Goal: Information Seeking & Learning: Learn about a topic

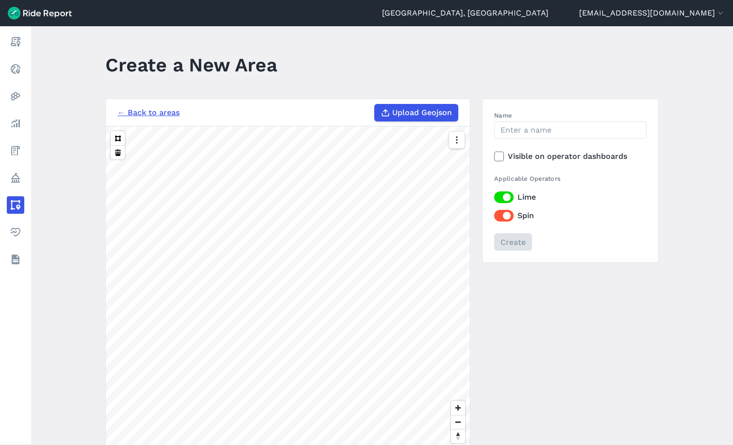
scroll to position [49, 0]
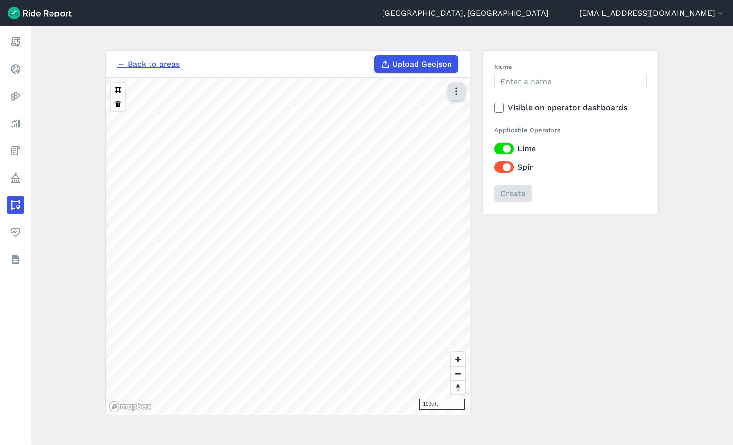
click at [458, 91] on icon "button" at bounding box center [456, 91] width 10 height 10
click at [526, 77] on input "Name" at bounding box center [570, 81] width 152 height 17
click at [531, 80] on input "Name" at bounding box center [570, 81] width 152 height 17
type input "1"
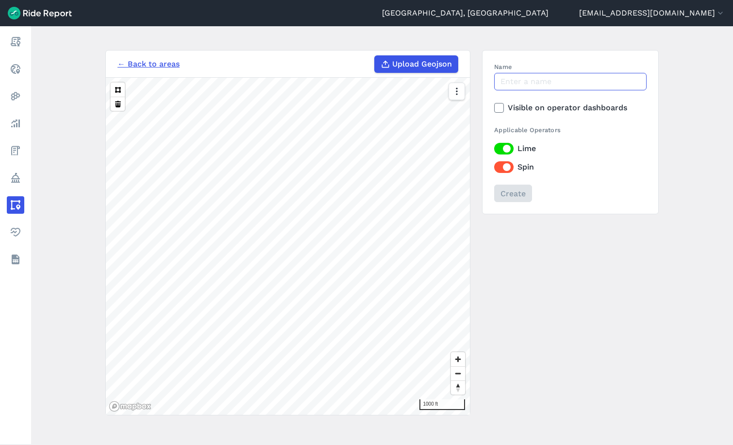
type input "D"
type input "MPD Downtown Weekend 10 2025"
click at [498, 108] on use at bounding box center [499, 107] width 6 height 5
click at [494, 108] on input "Visible on operator dashboards" at bounding box center [494, 105] width 0 height 6
click at [515, 190] on input "Create" at bounding box center [513, 192] width 38 height 17
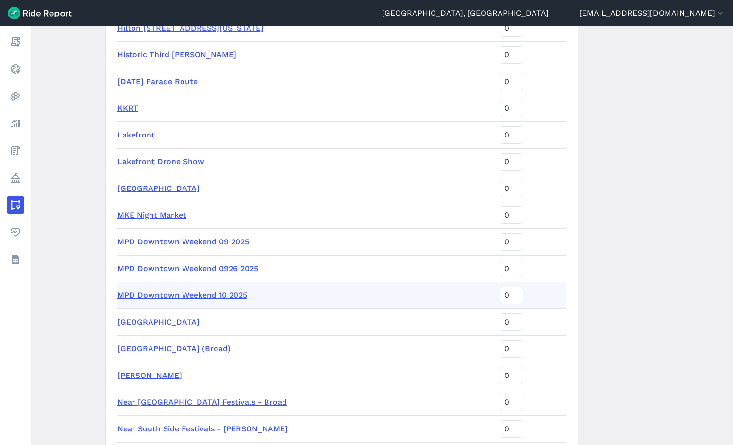
scroll to position [1364, 0]
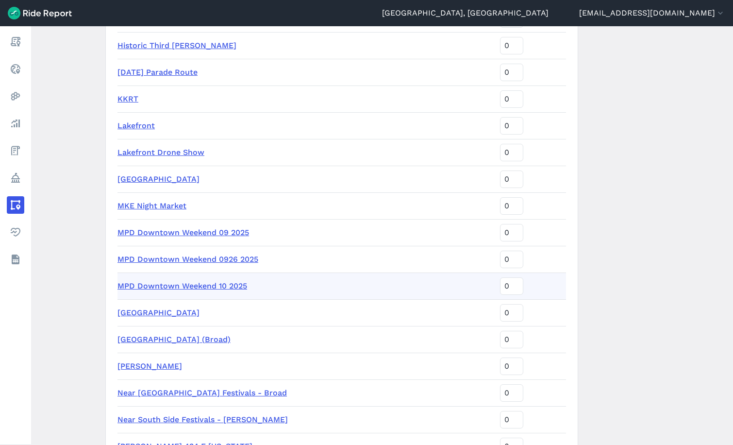
click at [608, 189] on main "Areas of Interest New Area MPD Downtown Weekend 10 2025 is ready for use. You c…" at bounding box center [382, 235] width 702 height 418
click at [223, 231] on link "MPD Downtown Weekend 09 2025" at bounding box center [183, 232] width 132 height 9
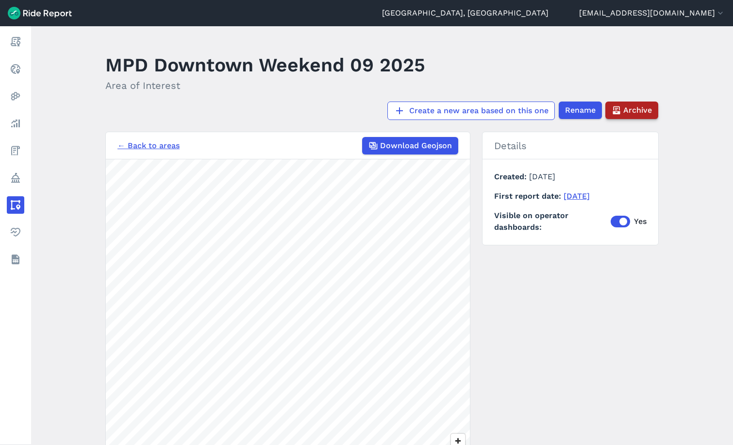
click at [635, 109] on span "Archive" at bounding box center [637, 110] width 29 height 12
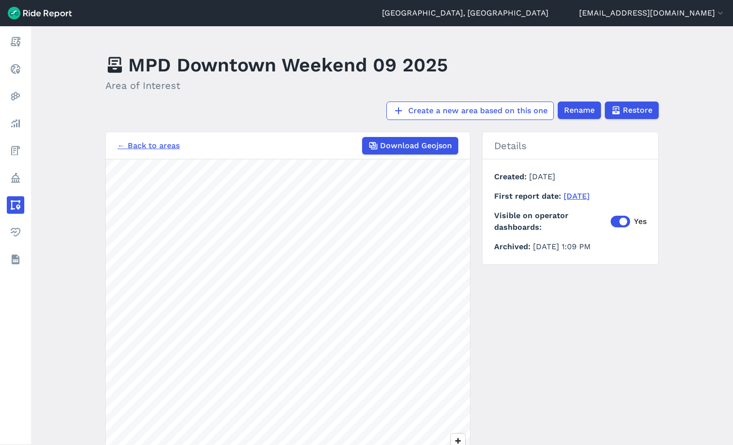
click at [150, 149] on link "← Back to areas" at bounding box center [148, 146] width 62 height 12
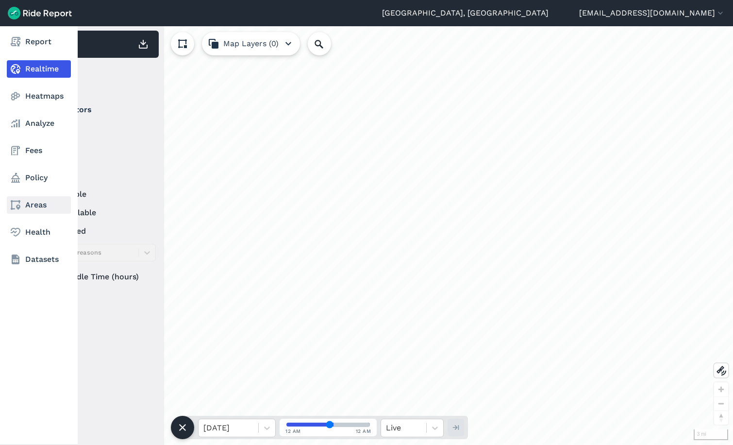
click at [27, 204] on link "Areas" at bounding box center [39, 204] width 64 height 17
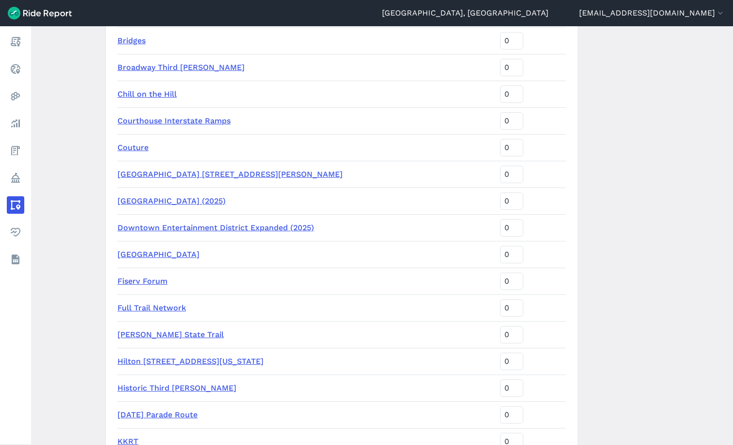
scroll to position [971, 0]
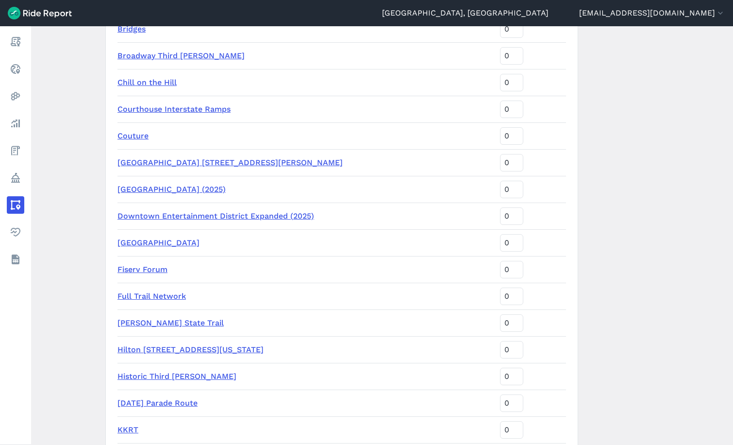
click at [220, 191] on link "[GEOGRAPHIC_DATA] (2025)" at bounding box center [171, 188] width 108 height 9
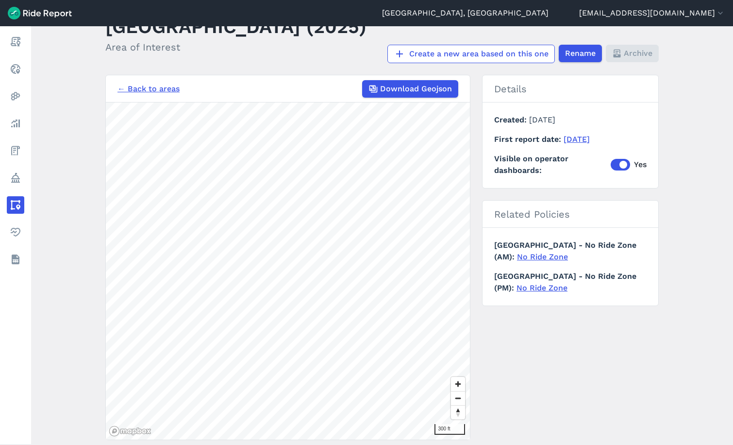
scroll to position [87, 0]
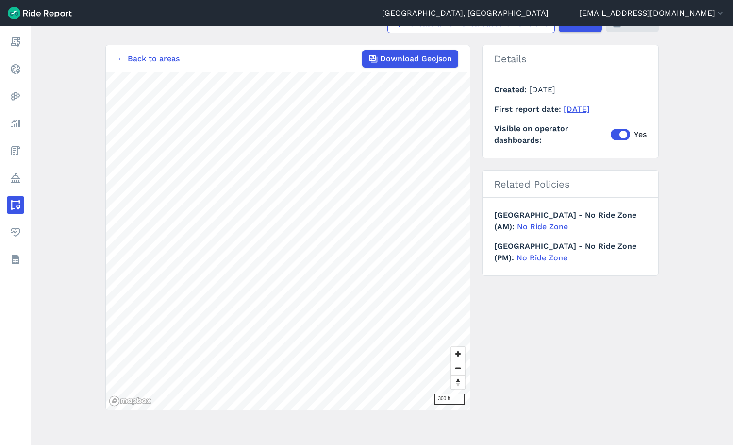
drag, startPoint x: 97, startPoint y: 67, endPoint x: 83, endPoint y: 2, distance: 66.0
click at [97, 67] on main "[GEOGRAPHIC_DATA] (2025) Area of Interest Create a new area based on this one R…" at bounding box center [382, 235] width 702 height 418
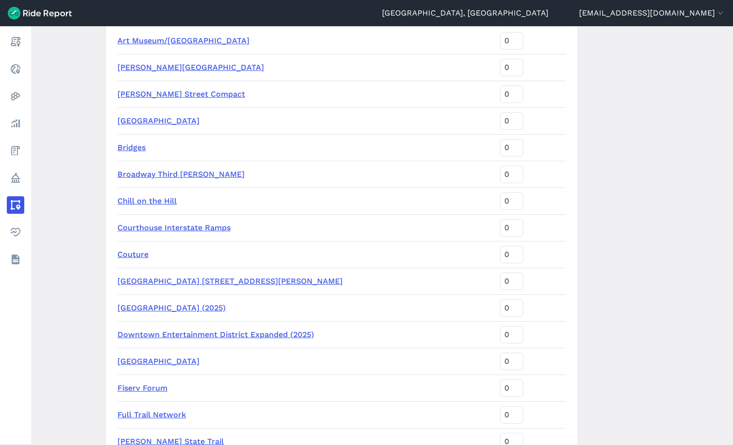
scroll to position [874, 0]
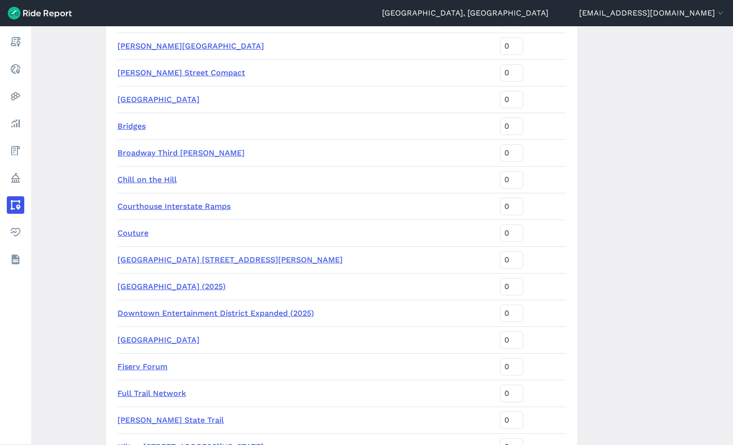
click at [244, 310] on link "Downtown Entertainment District Expanded (2025)" at bounding box center [215, 312] width 197 height 9
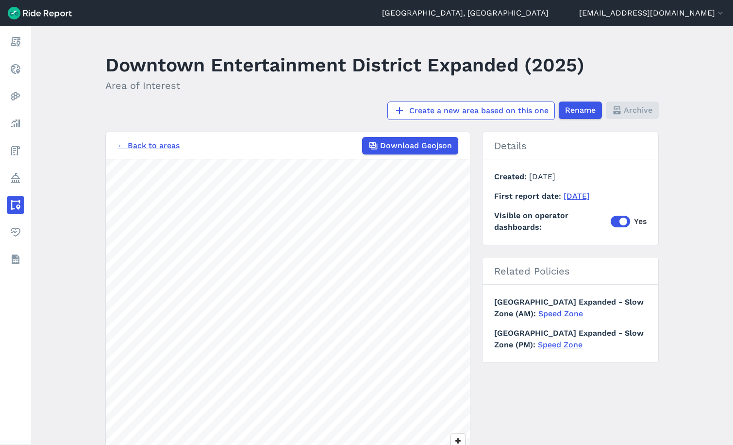
scroll to position [87, 0]
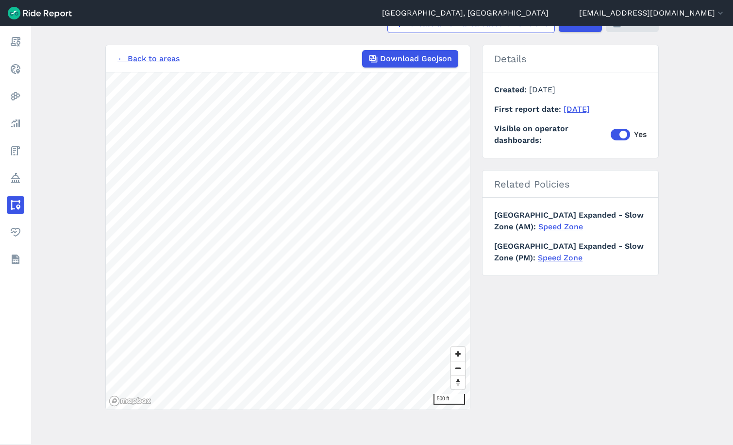
click at [561, 382] on div "← Back to areas Download Geojson 500 ft Details Created [DATE] First report dat…" at bounding box center [381, 227] width 553 height 365
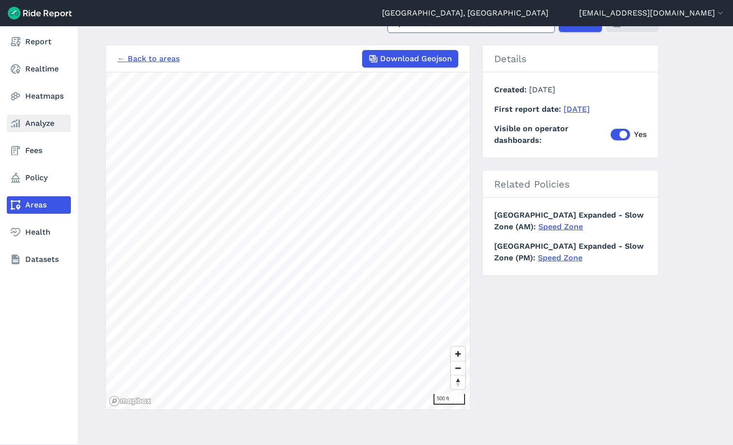
click at [45, 122] on link "Analyze" at bounding box center [39, 123] width 64 height 17
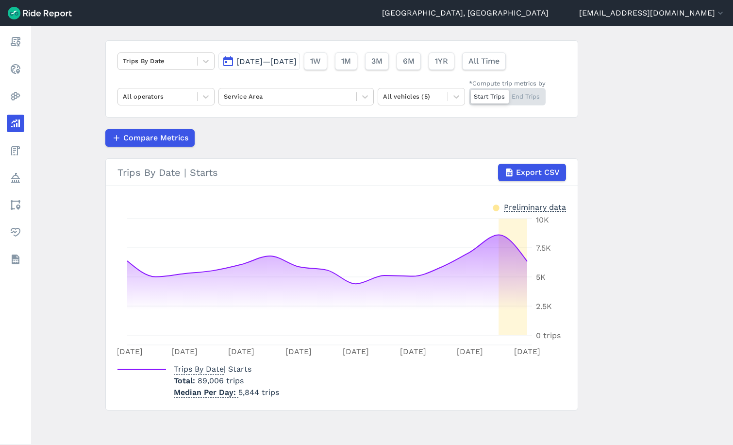
scroll to position [59, 0]
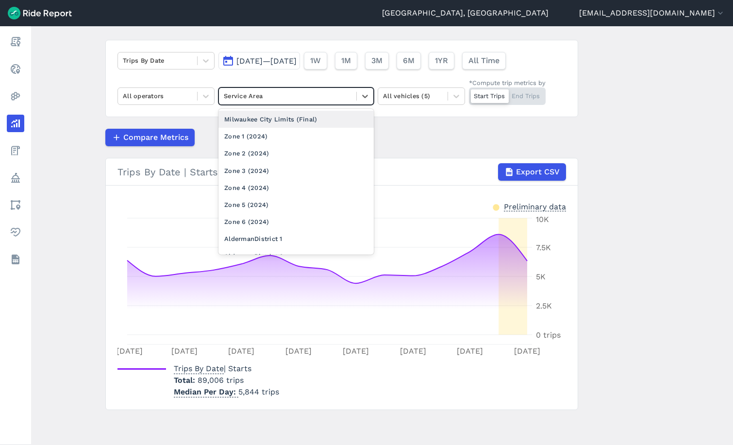
click at [313, 90] on div "Service Area" at bounding box center [287, 95] width 137 height 15
click at [281, 120] on div "Milwaukee City Limits (Final)" at bounding box center [295, 119] width 155 height 17
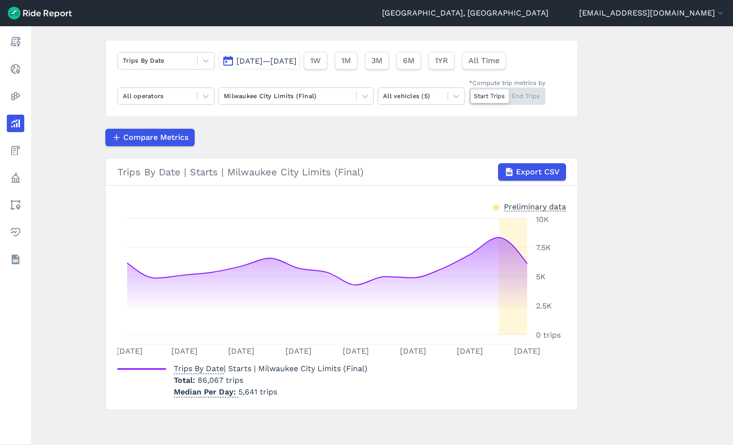
click at [271, 58] on span "[DATE]—[DATE]" at bounding box center [266, 60] width 60 height 9
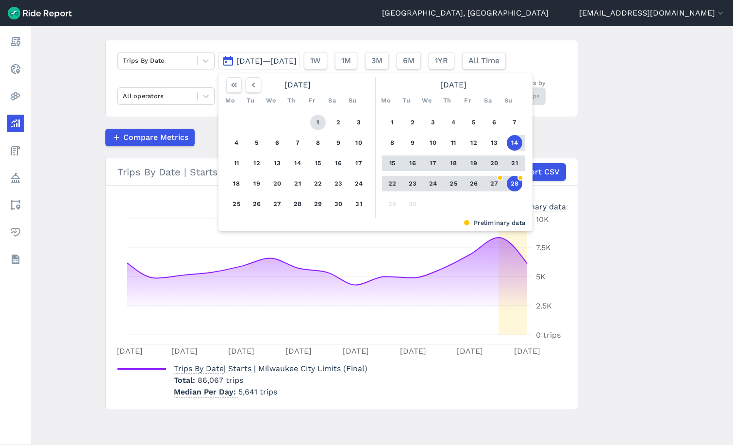
click at [316, 126] on button "1" at bounding box center [318, 123] width 16 height 16
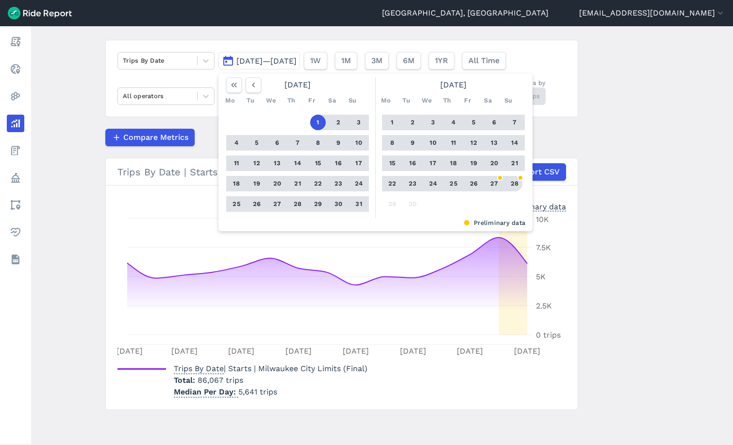
click at [513, 181] on button "28" at bounding box center [515, 184] width 16 height 16
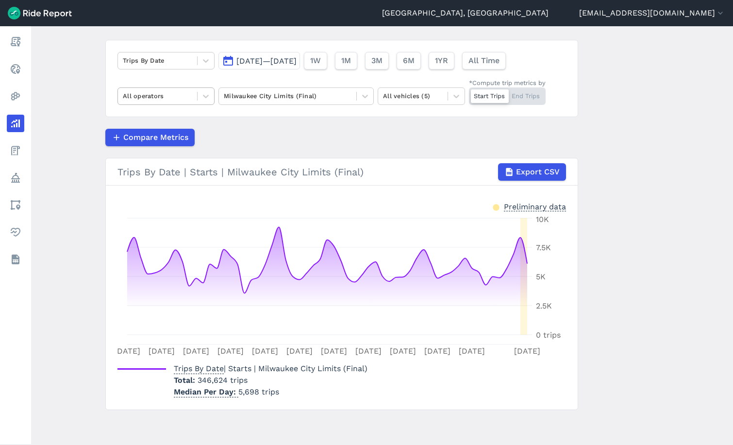
click at [184, 100] on div at bounding box center [157, 95] width 69 height 11
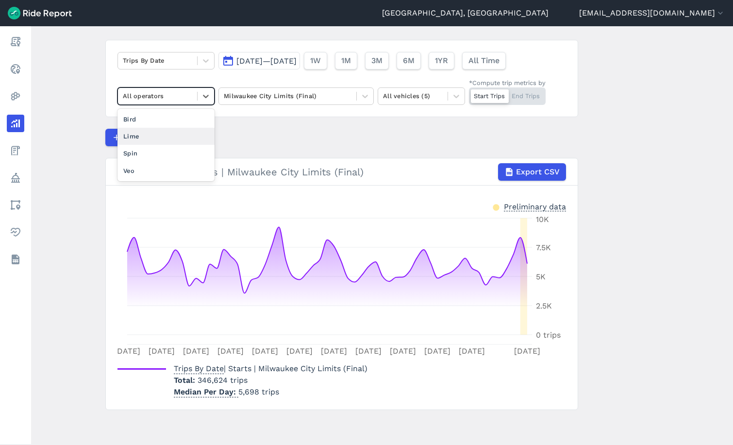
click at [159, 135] on div "Lime" at bounding box center [165, 136] width 97 height 17
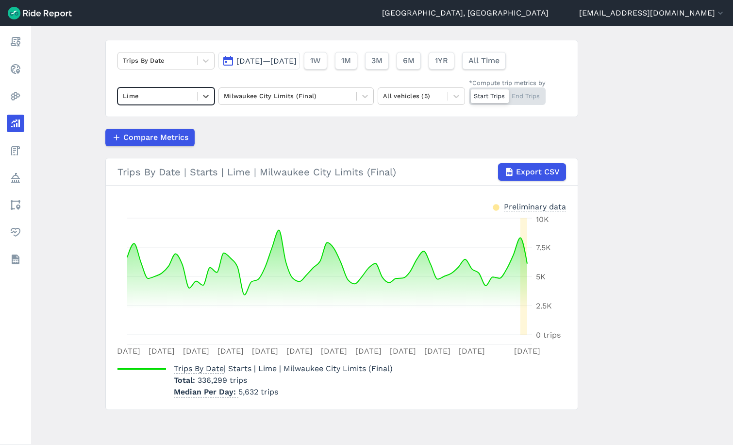
click at [267, 57] on span "[DATE]—[DATE]" at bounding box center [266, 60] width 60 height 9
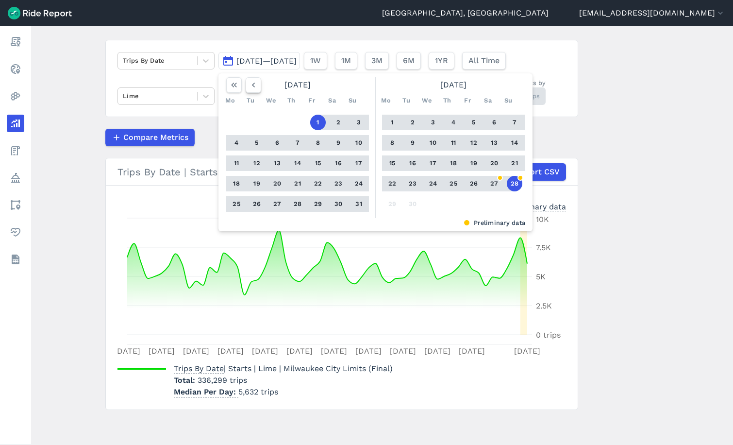
click at [256, 87] on icon "button" at bounding box center [254, 85] width 10 height 10
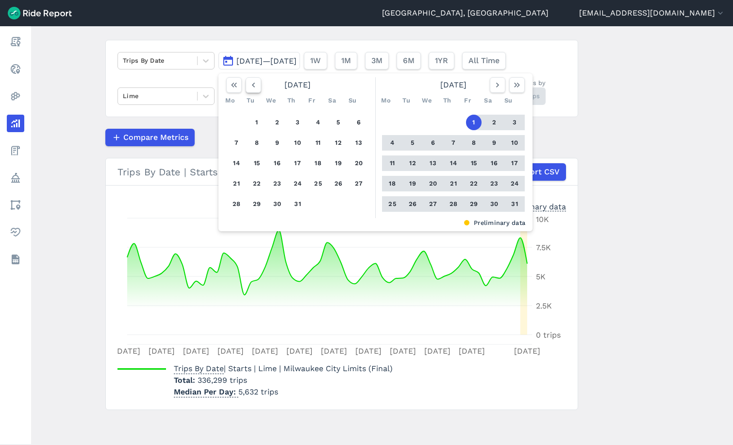
click at [256, 87] on icon "button" at bounding box center [254, 85] width 10 height 10
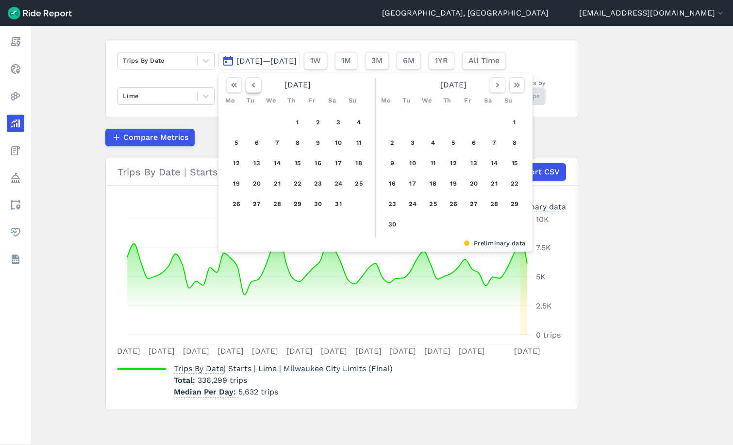
click at [256, 87] on icon "button" at bounding box center [254, 85] width 10 height 10
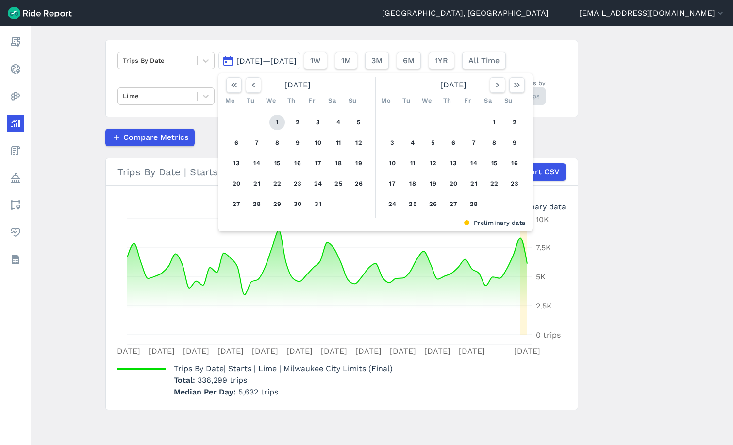
click at [276, 125] on button "1" at bounding box center [277, 123] width 16 height 16
click at [516, 84] on icon "button" at bounding box center [517, 85] width 10 height 10
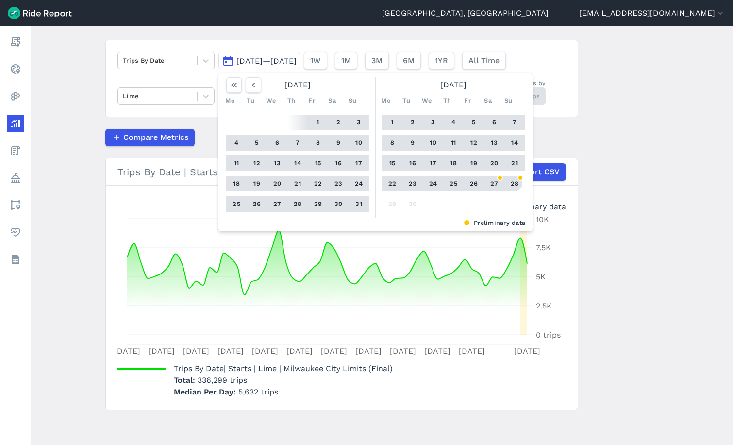
click at [514, 185] on button "28" at bounding box center [515, 184] width 16 height 16
